Goal: Task Accomplishment & Management: Complete application form

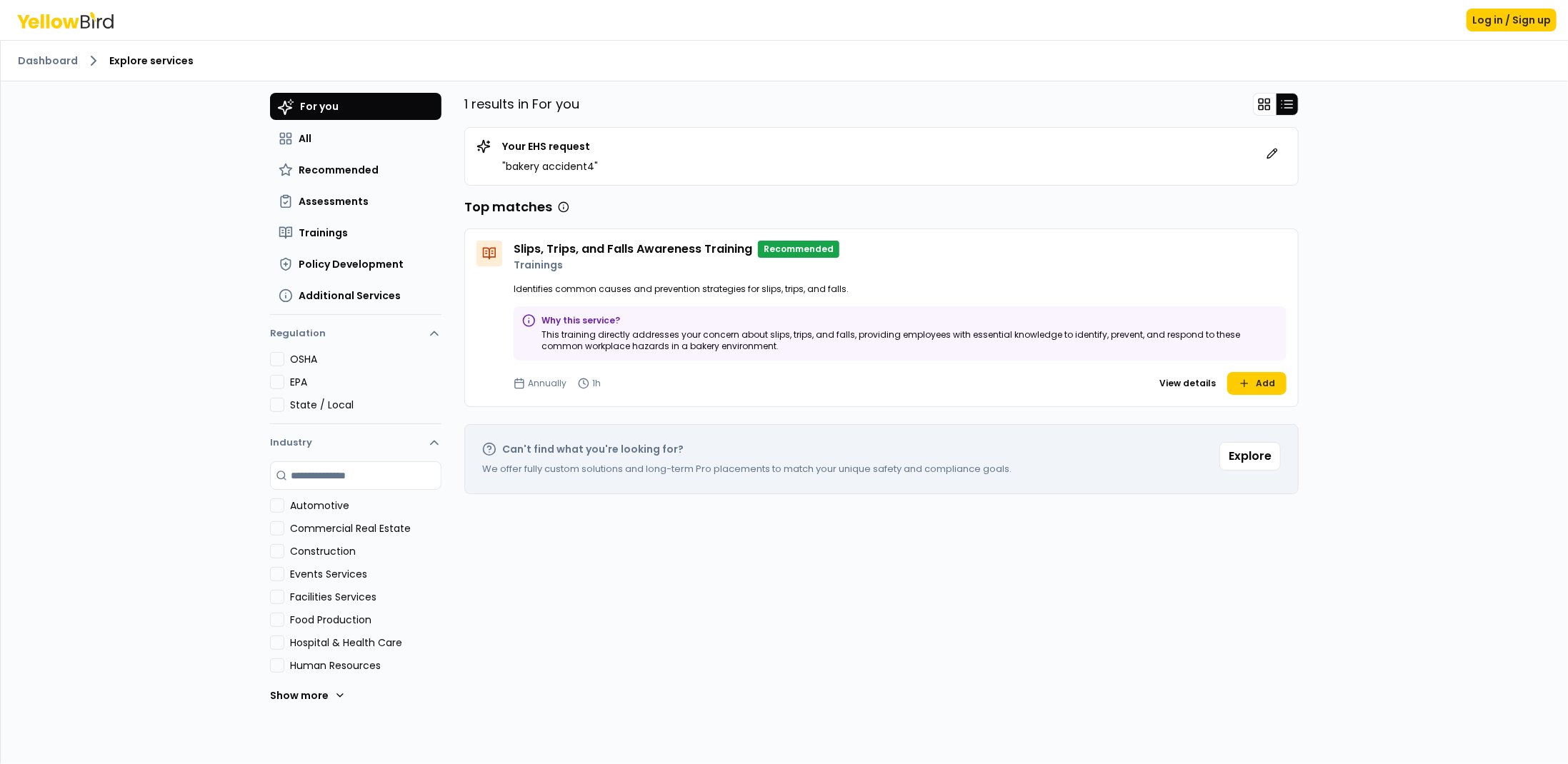
click at [552, 169] on p "" bakery accident4 "" at bounding box center [550, 166] width 96 height 14
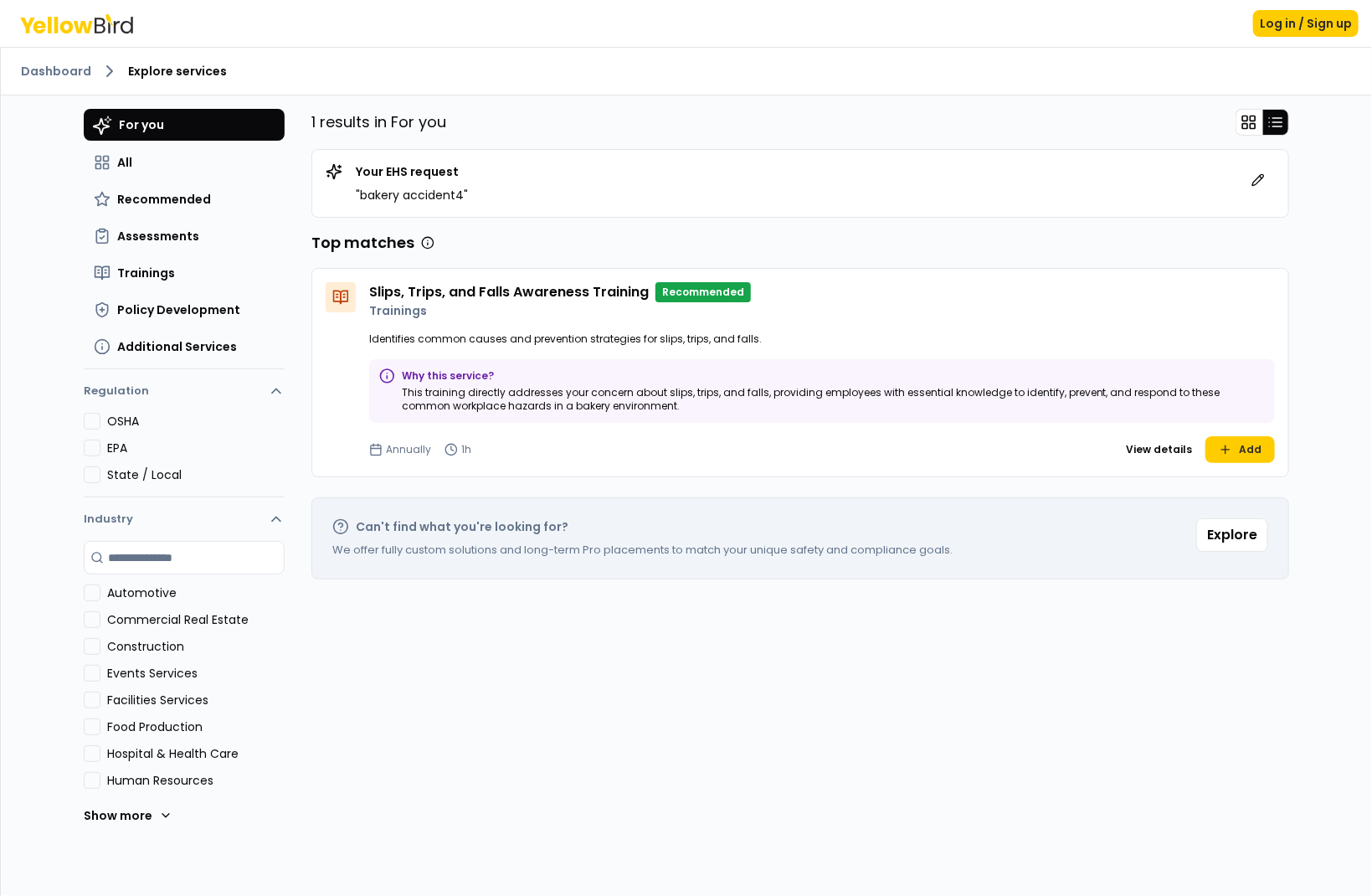
drag, startPoint x: 1, startPoint y: 562, endPoint x: 49, endPoint y: 547, distance: 50.3
click at [4, 562] on div "Dashboard Explore services For you All Recommended Assessments Trainings Policy…" at bounding box center [686, 472] width 1371 height 849
